Goal: Obtain resource: Obtain resource

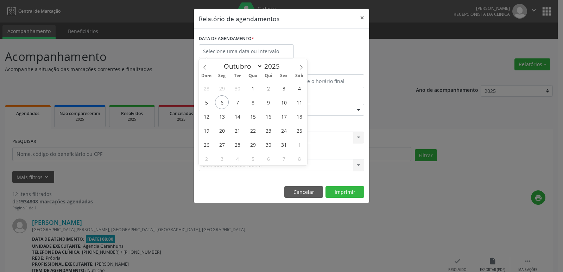
select select "9"
click at [219, 141] on span "27" at bounding box center [222, 145] width 14 height 14
type input "[DATE]"
click at [219, 141] on span "27" at bounding box center [222, 145] width 14 height 14
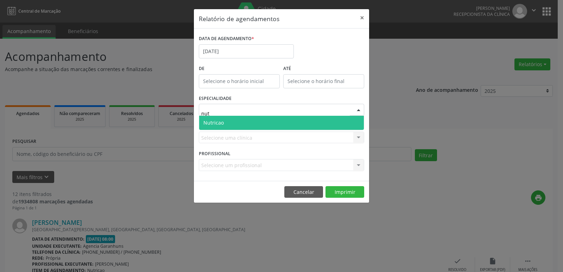
click at [213, 121] on span "Nutricao" at bounding box center [213, 122] width 20 height 7
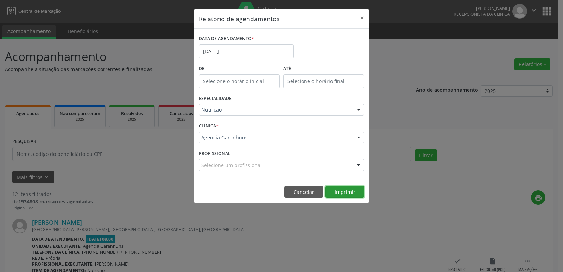
click at [345, 191] on button "Imprimir" at bounding box center [344, 192] width 39 height 12
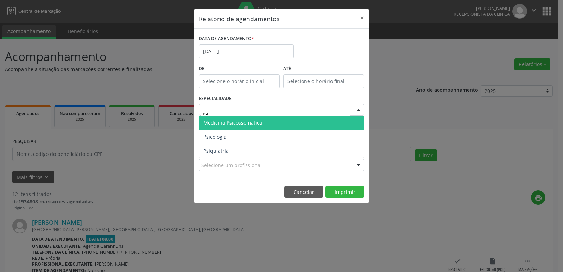
type input "psic"
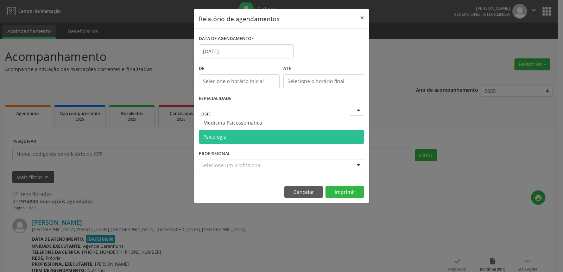
click at [228, 131] on span "Psicologia" at bounding box center [281, 137] width 165 height 14
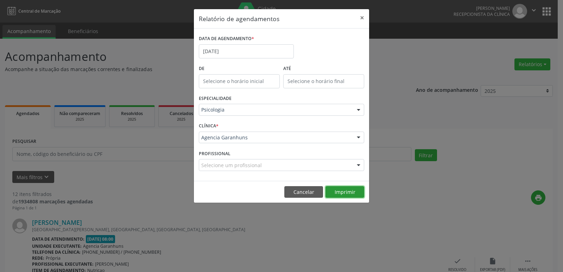
click at [340, 194] on button "Imprimir" at bounding box center [344, 192] width 39 height 12
